Goal: Navigation & Orientation: Understand site structure

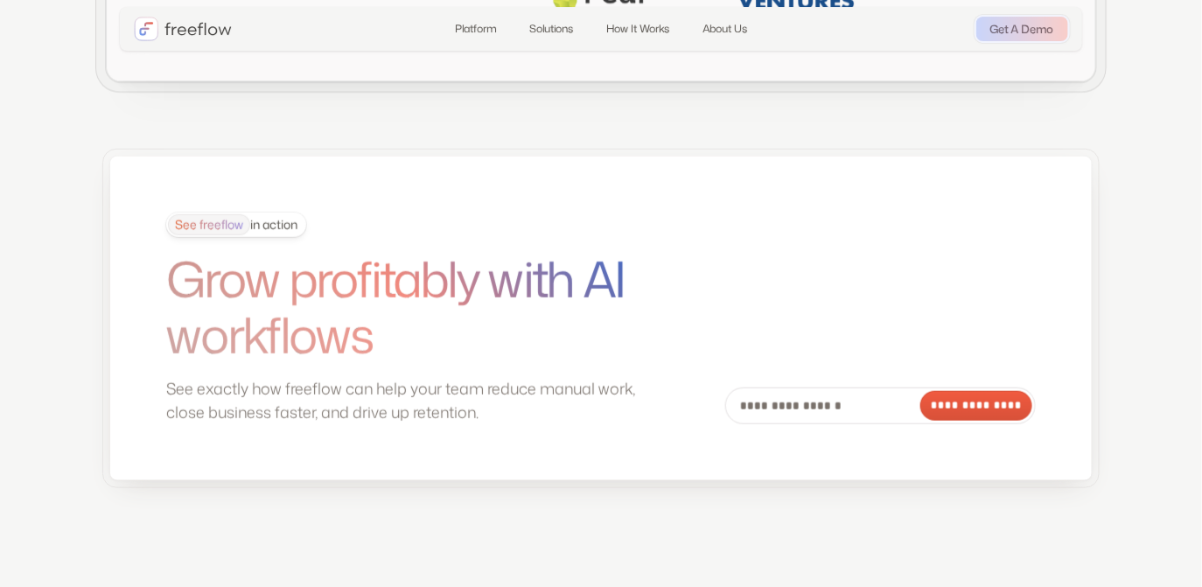
scroll to position [4881, 0]
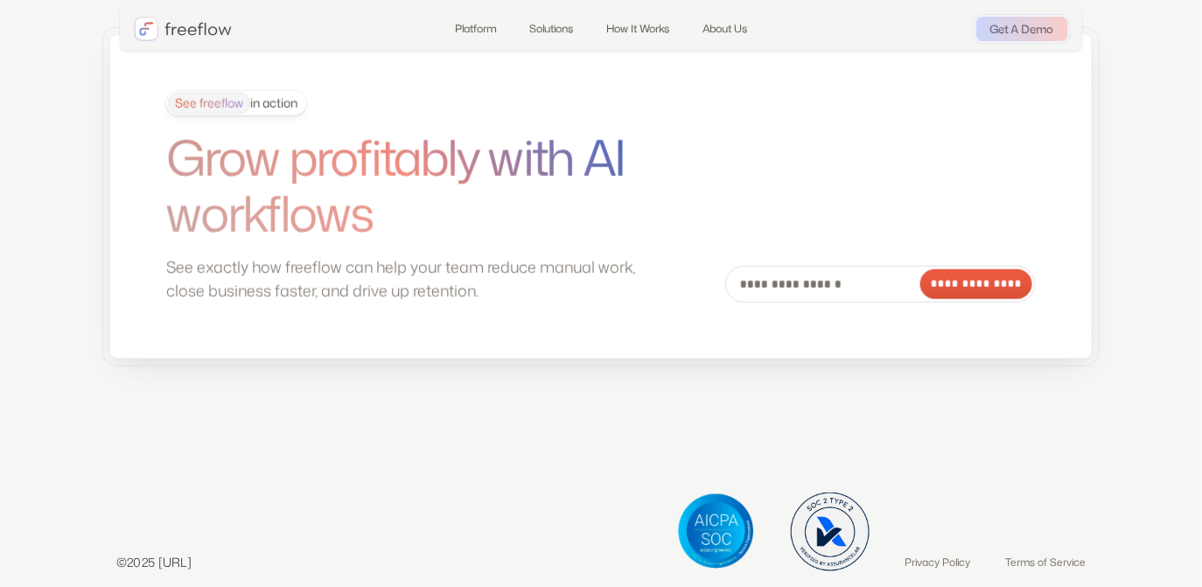
click at [279, 114] on div "See freeflow in action" at bounding box center [232, 103] width 129 height 21
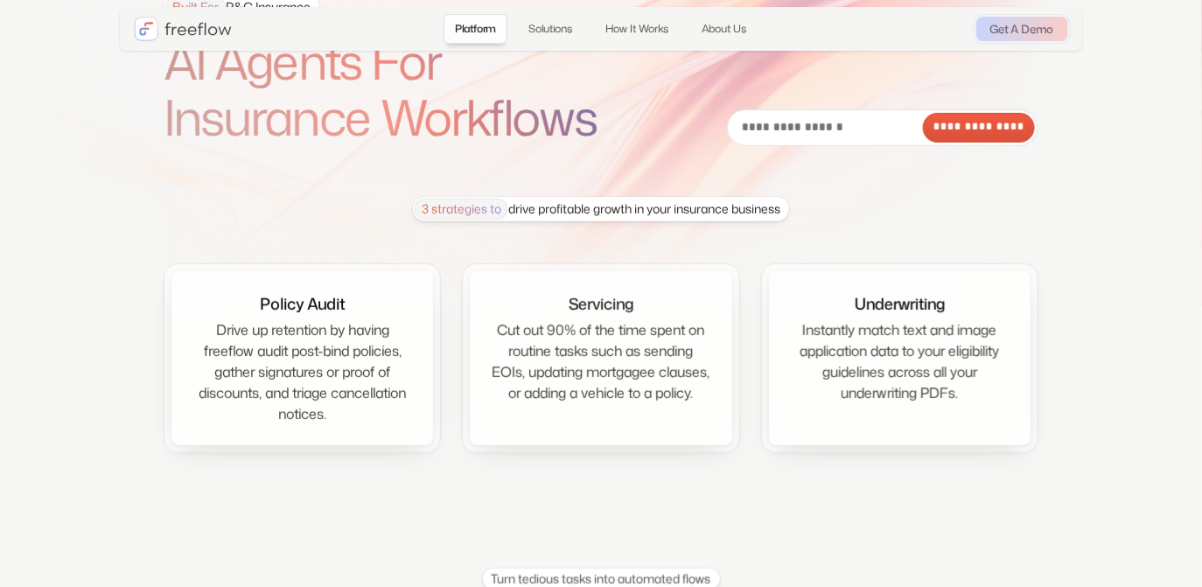
scroll to position [138, 0]
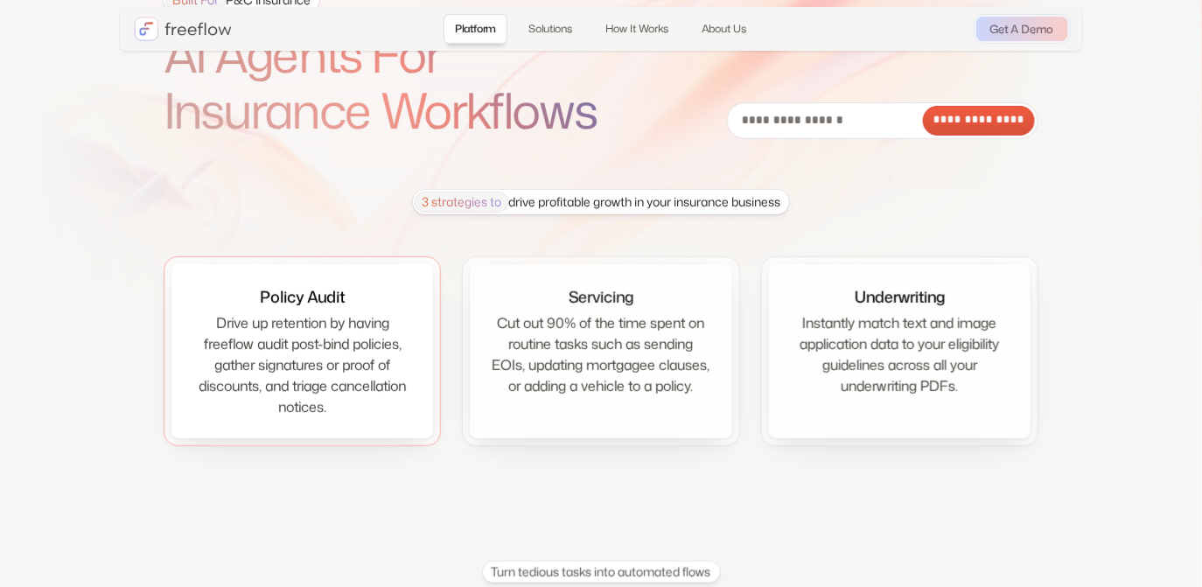
click at [341, 326] on div "Drive up retention by having freeflow audit post-bind policies, gather signatur…" at bounding box center [302, 364] width 220 height 105
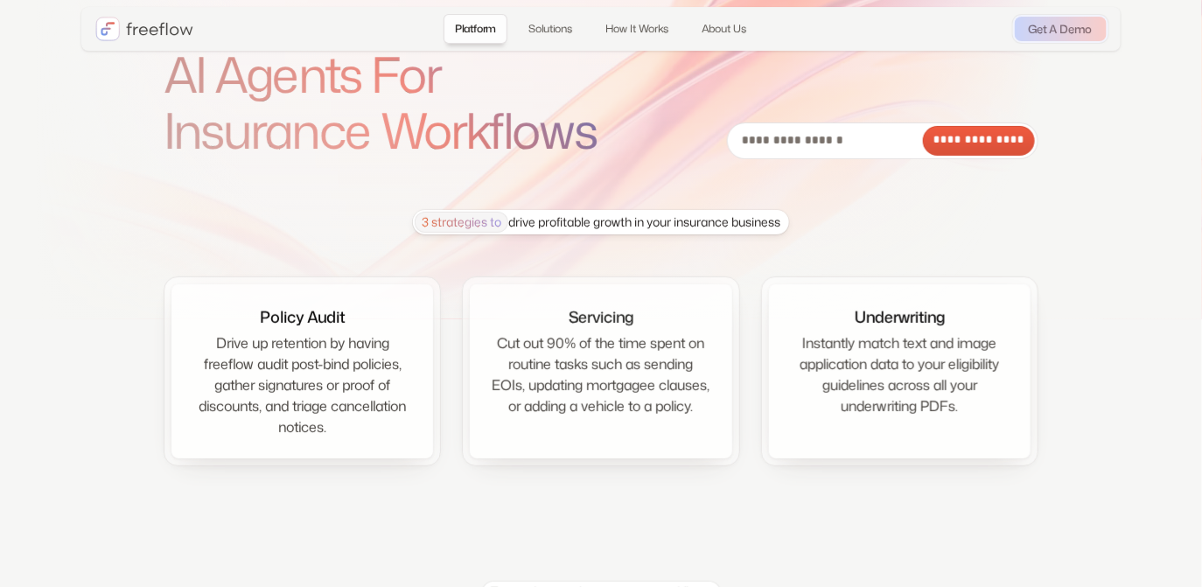
scroll to position [0, 0]
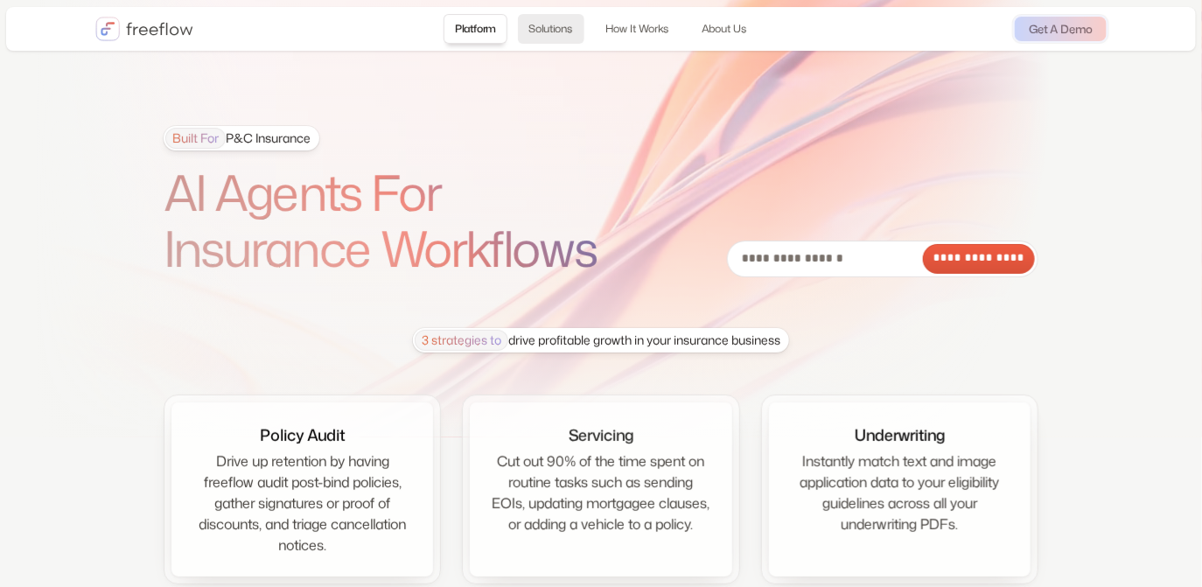
click at [556, 24] on link "Solutions" at bounding box center [551, 29] width 66 height 30
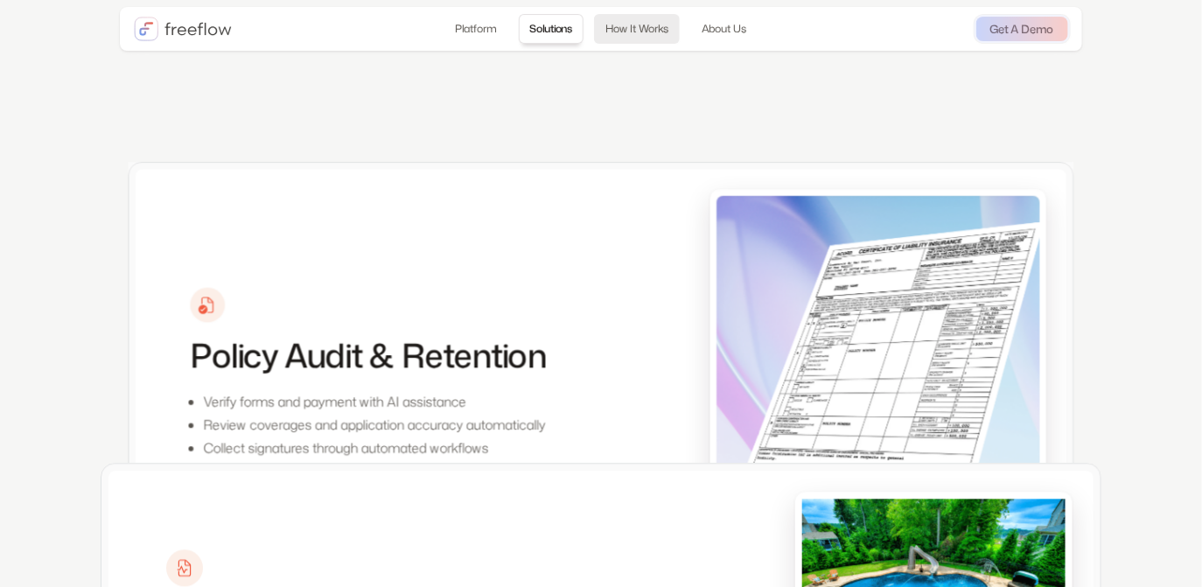
click at [634, 30] on link "How It Works" at bounding box center [637, 29] width 86 height 30
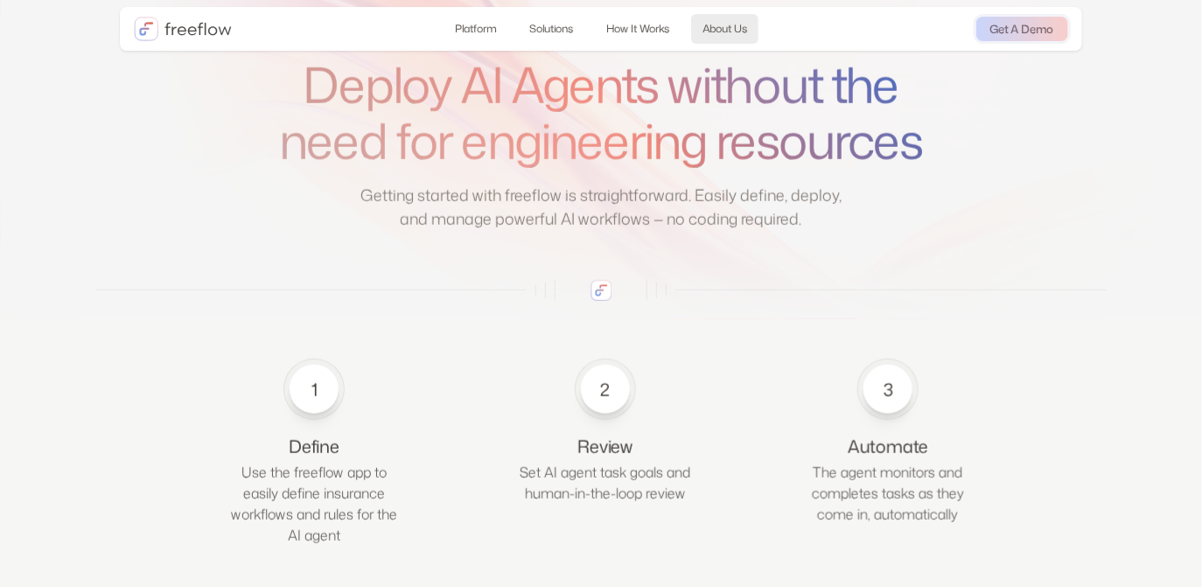
scroll to position [2725, 0]
click at [707, 29] on link "About Us" at bounding box center [724, 29] width 67 height 30
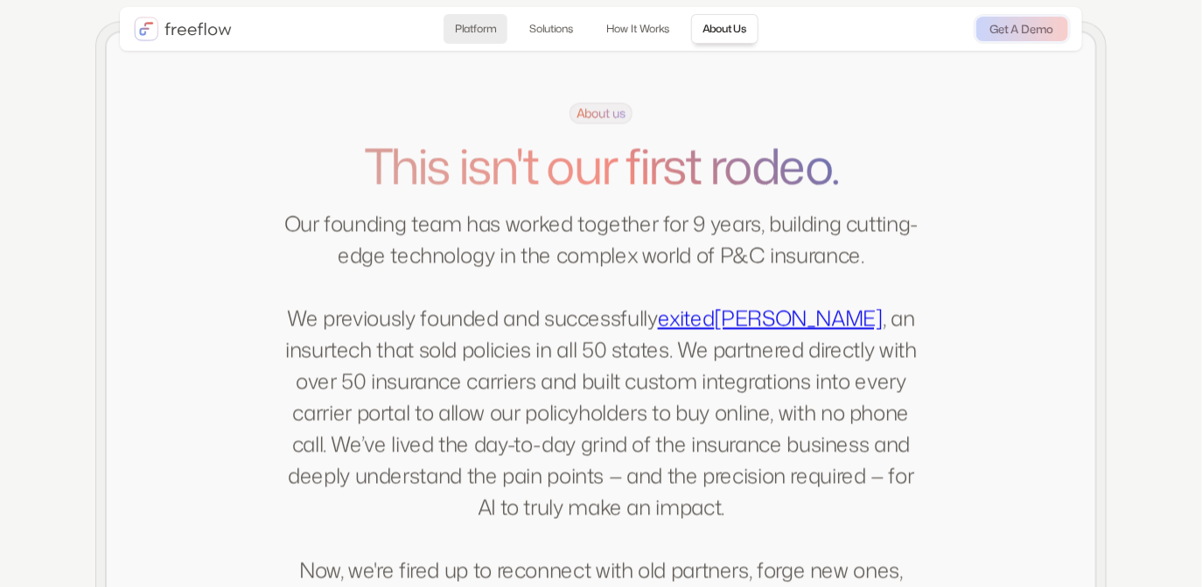
click at [480, 31] on link "Platform" at bounding box center [476, 29] width 64 height 30
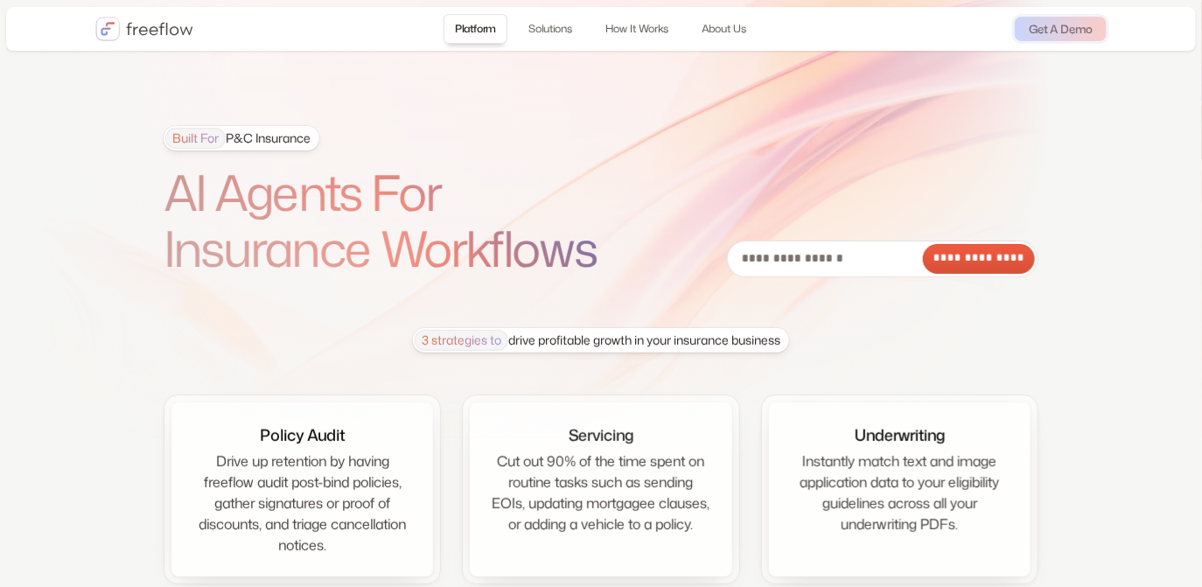
click at [158, 25] on img "home" at bounding box center [144, 29] width 98 height 24
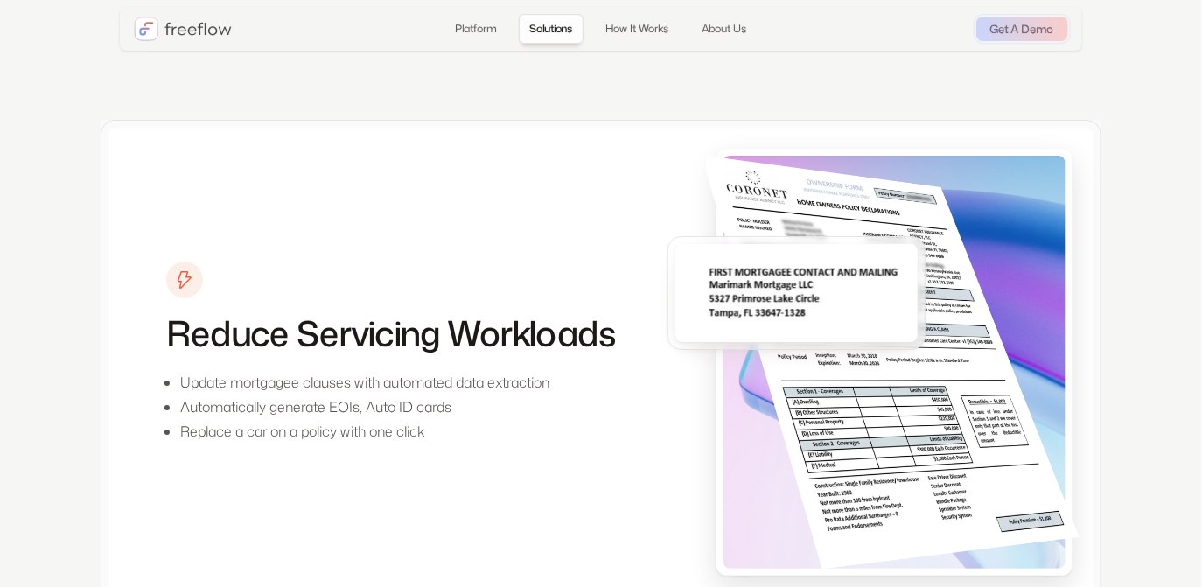
scroll to position [1970, 0]
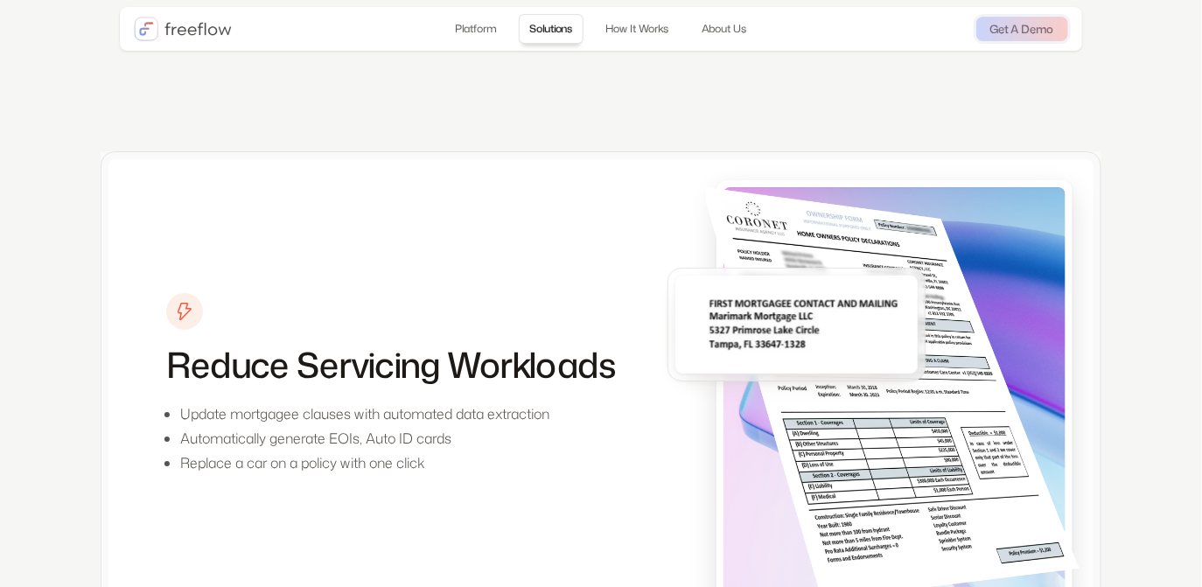
click at [634, 45] on div "Platform Solutions How It Works About Us Login Get A Demo" at bounding box center [601, 29] width 962 height 44
click at [638, 30] on link "How It Works" at bounding box center [637, 29] width 86 height 30
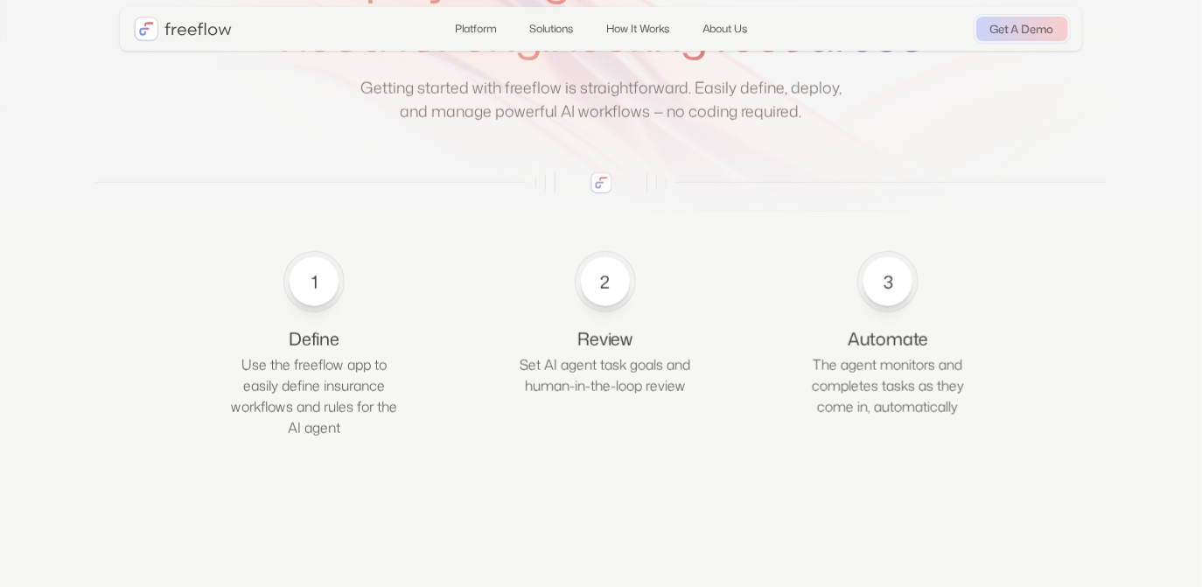
scroll to position [2830, 0]
click at [315, 353] on div "Define" at bounding box center [314, 340] width 175 height 24
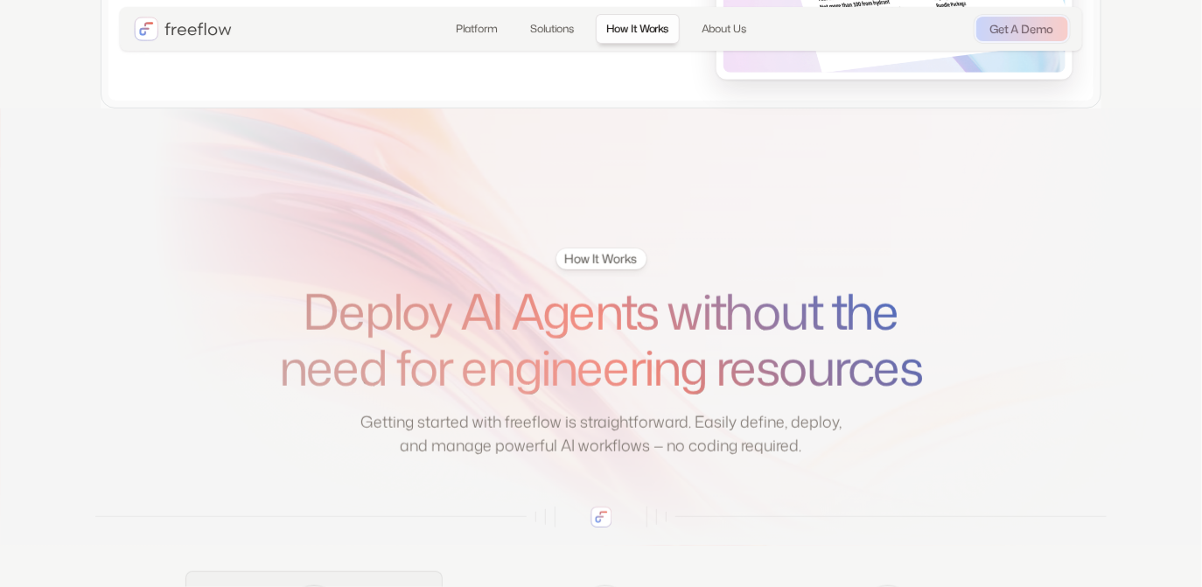
scroll to position [2230, 0]
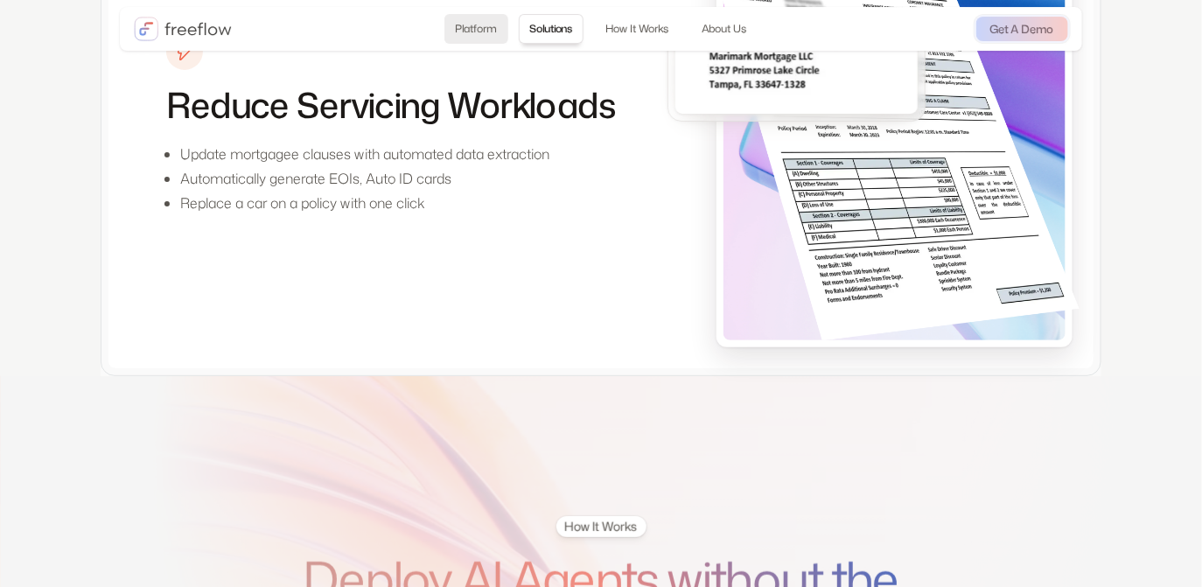
click at [482, 29] on link "Platform" at bounding box center [476, 29] width 64 height 30
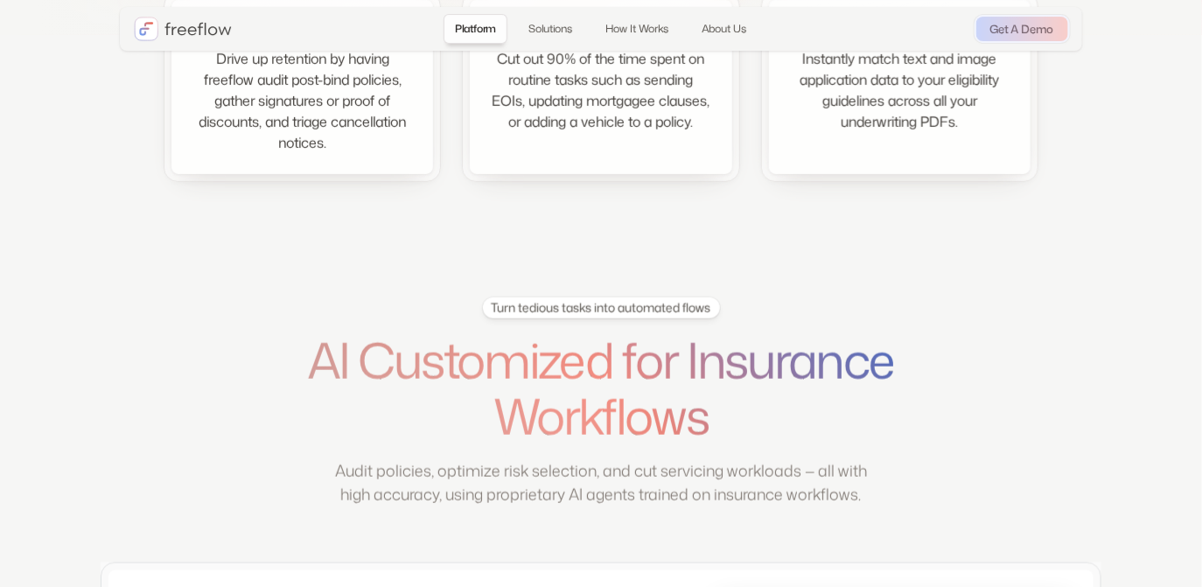
scroll to position [311, 0]
